Goal: Transaction & Acquisition: Purchase product/service

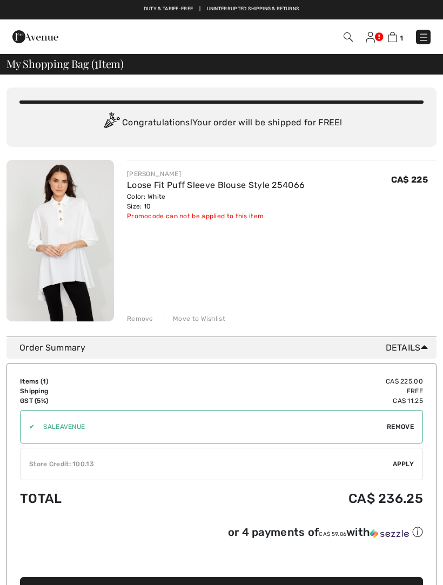
click at [249, 183] on link "Loose Fit Puff Sleeve Blouse Style 254066" at bounding box center [216, 185] width 178 height 10
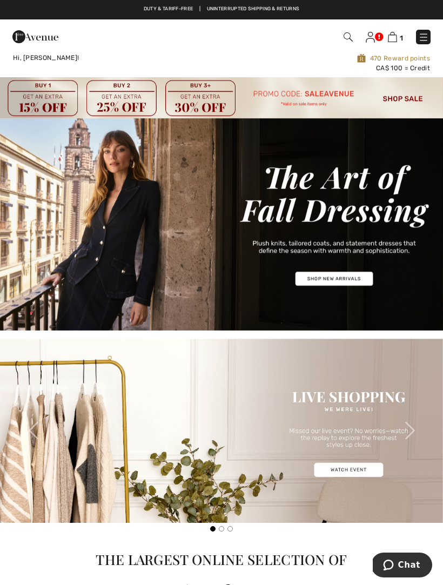
click at [428, 33] on img at bounding box center [423, 37] width 11 height 11
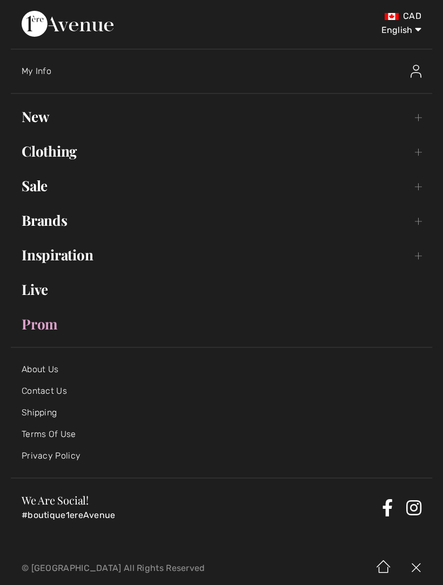
click at [422, 118] on link "New Toggle submenu" at bounding box center [221, 117] width 421 height 24
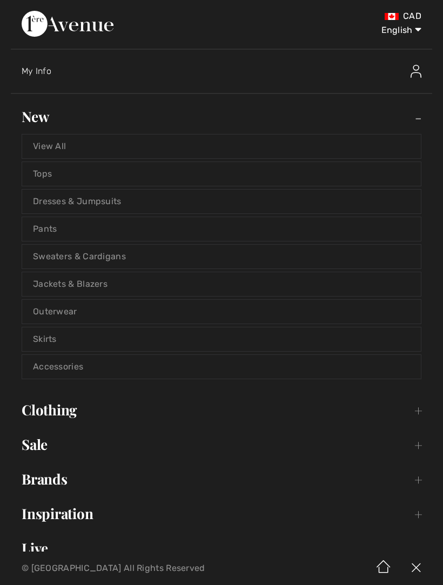
click at [104, 203] on link "Dresses & Jumpsuits" at bounding box center [221, 202] width 399 height 24
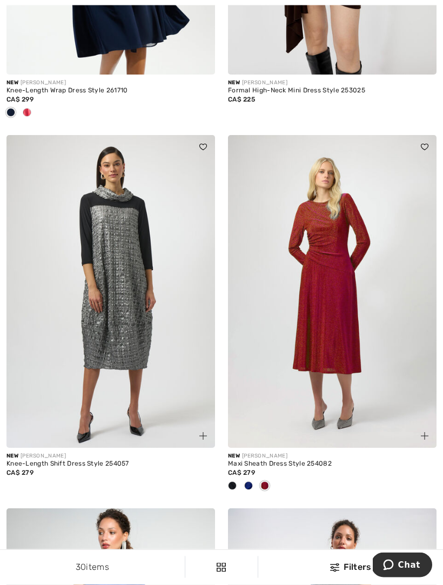
scroll to position [775, 0]
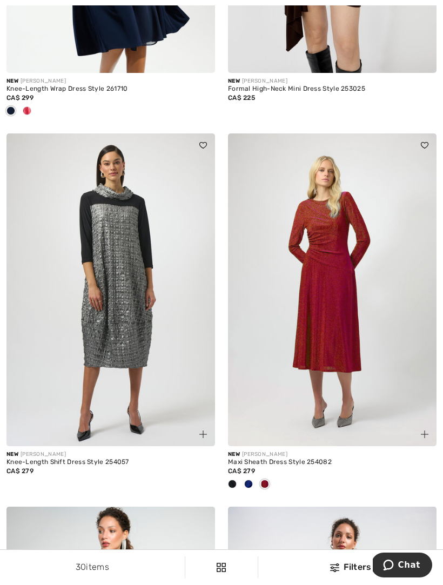
click at [127, 366] on img at bounding box center [110, 289] width 209 height 313
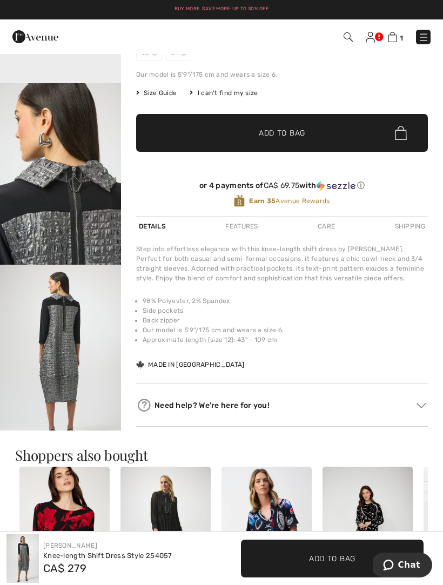
scroll to position [194, 0]
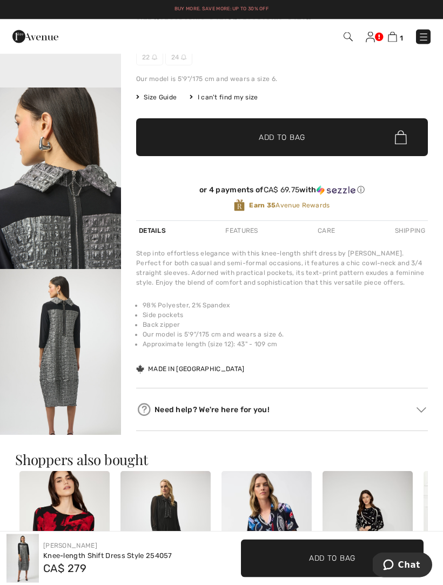
click at [254, 236] on div "Features" at bounding box center [242, 231] width 38 height 19
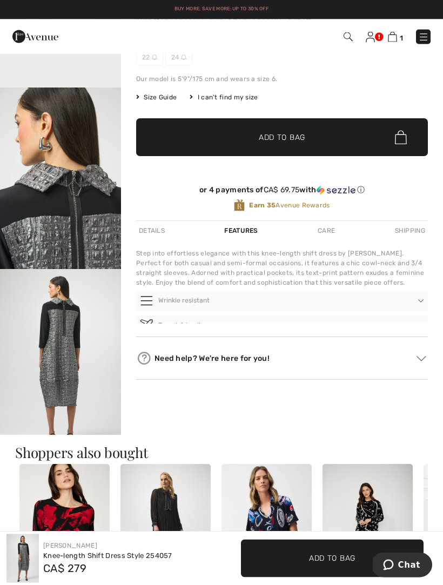
scroll to position [195, 0]
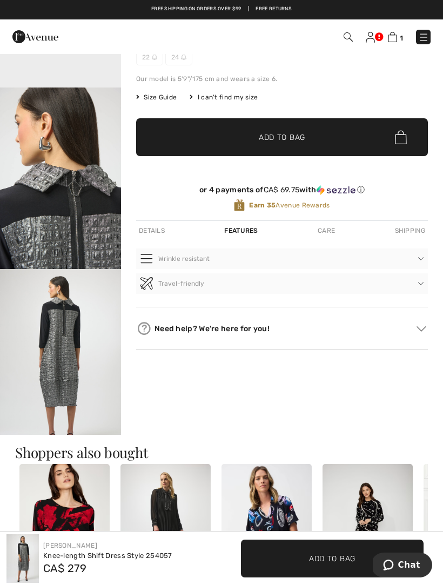
click at [333, 236] on div "Care" at bounding box center [326, 230] width 23 height 19
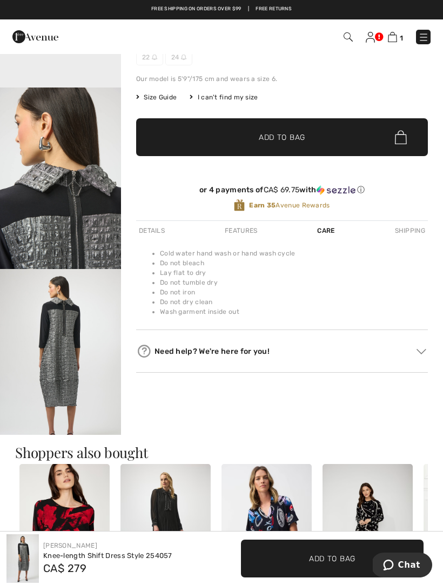
click at [419, 232] on div "Shipping" at bounding box center [410, 230] width 36 height 19
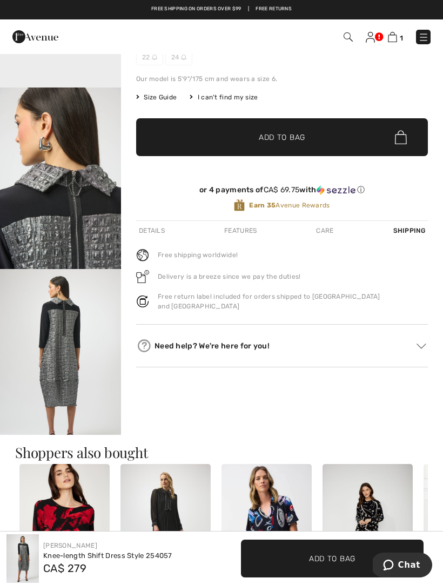
click at [157, 227] on div "Details" at bounding box center [151, 230] width 31 height 19
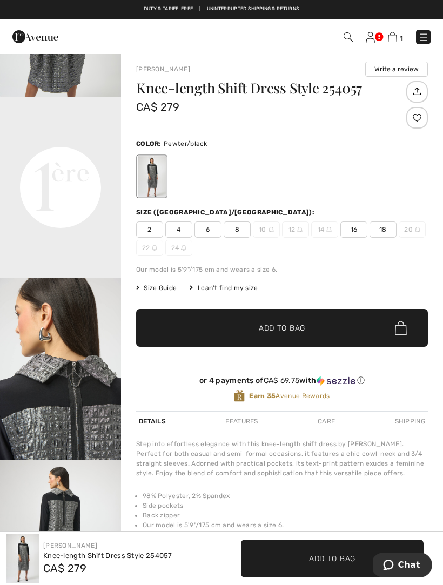
scroll to position [3, 0]
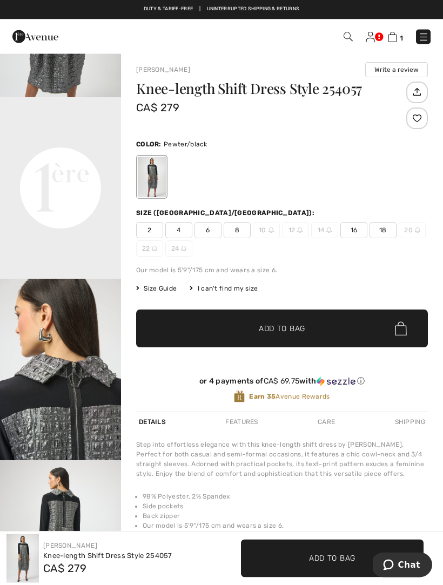
click at [397, 37] on img at bounding box center [392, 37] width 9 height 10
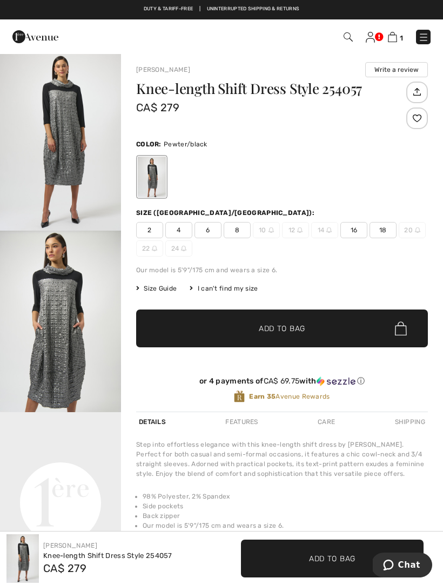
click at [270, 232] on img at bounding box center [271, 229] width 5 height 5
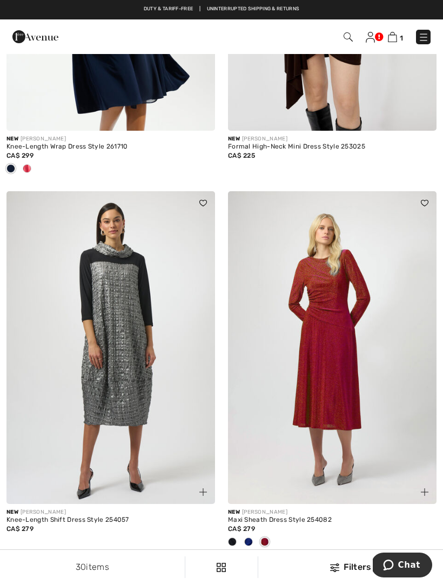
scroll to position [716, 0]
